Goal: Task Accomplishment & Management: Manage account settings

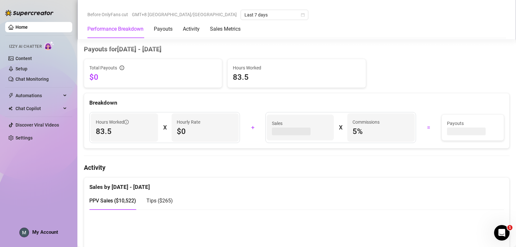
scroll to position [198, 0]
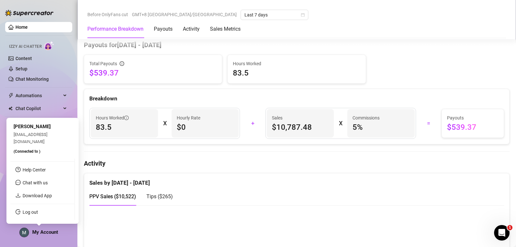
click at [32, 230] on div "My Account" at bounding box center [38, 232] width 39 height 10
click at [38, 213] on link "Log out" at bounding box center [30, 211] width 15 height 5
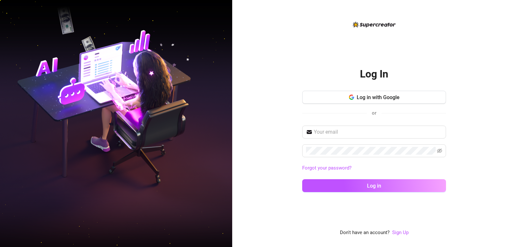
click at [161, 89] on div "Log In Log in with Google or Forgot your password? Log in" at bounding box center [374, 128] width 144 height 139
click at [161, 91] on button "Log in with Google" at bounding box center [374, 97] width 144 height 13
